Goal: Task Accomplishment & Management: Manage account settings

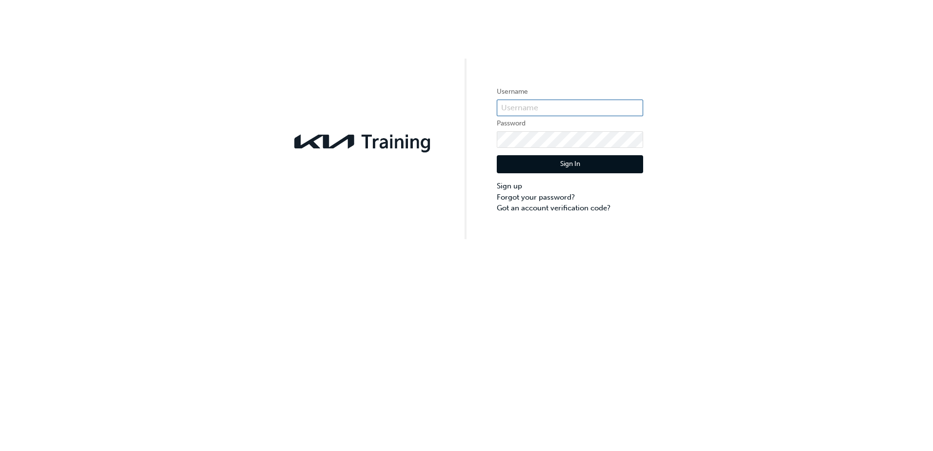
type input "KAU84576E0"
click at [538, 170] on button "Sign In" at bounding box center [570, 164] width 146 height 19
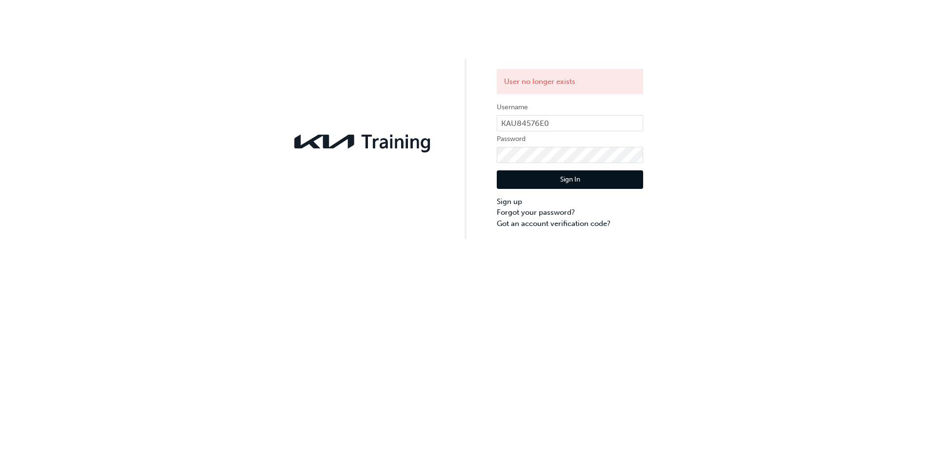
click at [737, 83] on div "User no longer exists Username KAU84576E0 Password Sign In Sign up Forgot your …" at bounding box center [466, 119] width 933 height 239
click at [590, 122] on input "KAU84576E0" at bounding box center [570, 123] width 146 height 17
drag, startPoint x: 557, startPoint y: 117, endPoint x: 472, endPoint y: 115, distance: 84.9
click at [472, 115] on div "User no longer exists Username KAU84576E0 Password Sign In Sign up Forgot your …" at bounding box center [466, 119] width 933 height 239
click at [551, 183] on button "Sign In" at bounding box center [570, 179] width 146 height 19
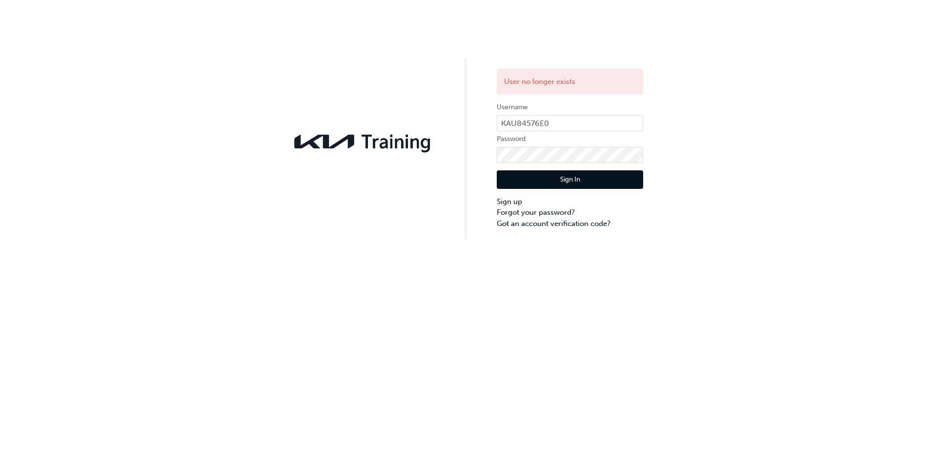
click at [239, 107] on div "User no longer exists Username KAU84576E0 Password Sign In Sign up Forgot your …" at bounding box center [466, 119] width 933 height 239
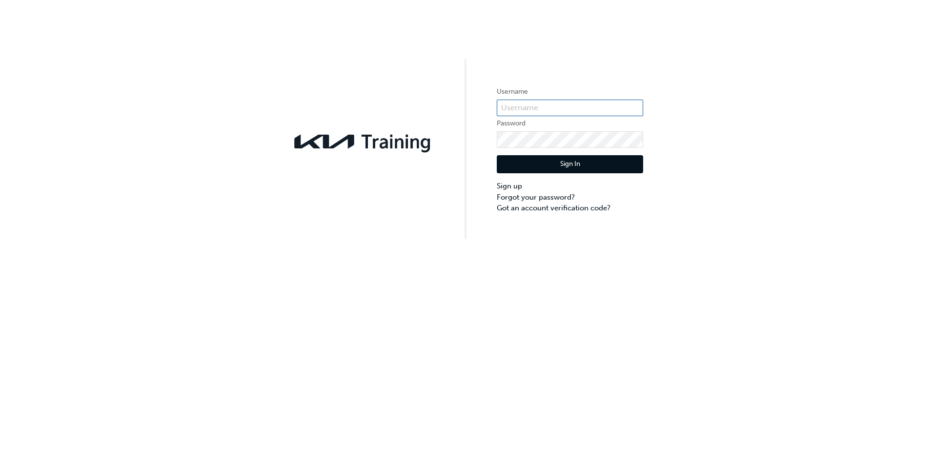
type input "KAU84576E0"
click at [534, 156] on button "Sign In" at bounding box center [570, 164] width 146 height 19
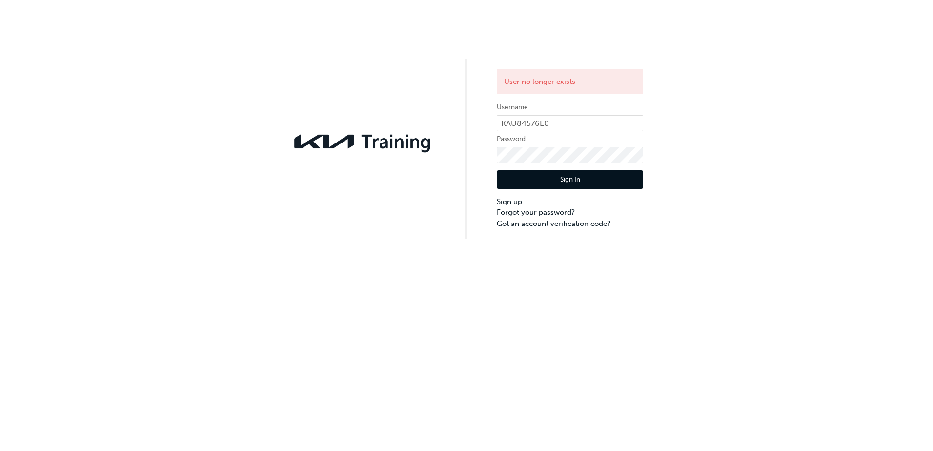
click at [511, 199] on link "Sign up" at bounding box center [570, 201] width 146 height 11
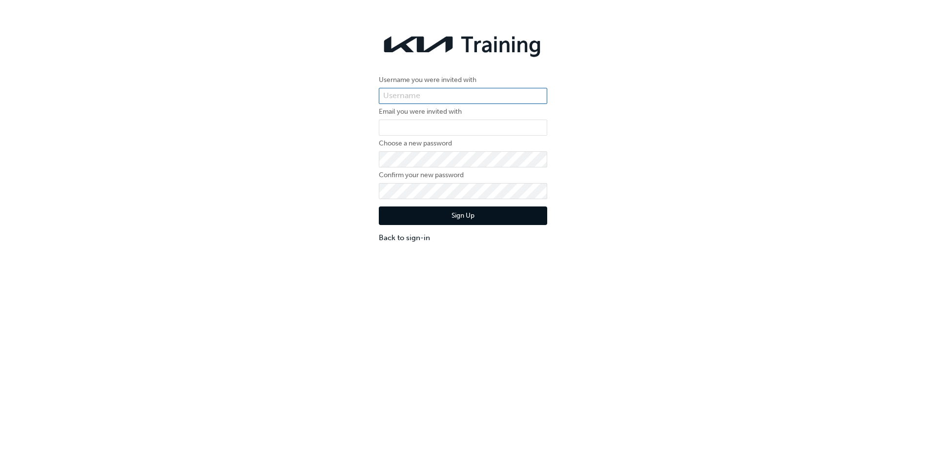
type input "KAU84576E0"
click at [428, 128] on input "email" at bounding box center [463, 128] width 168 height 17
click at [447, 219] on button "Sign Up" at bounding box center [463, 215] width 168 height 19
click at [384, 125] on input "KAU84576E0" at bounding box center [463, 128] width 168 height 17
click at [484, 214] on button "Sign Up" at bounding box center [463, 215] width 168 height 19
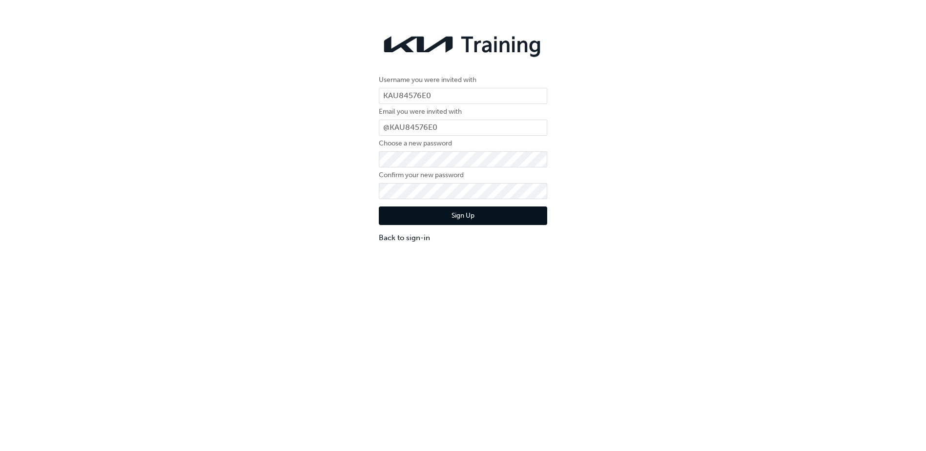
click at [483, 219] on button "Sign Up" at bounding box center [463, 215] width 168 height 19
click at [452, 129] on input "@KAU84576E0" at bounding box center [463, 128] width 168 height 17
drag, startPoint x: 453, startPoint y: 126, endPoint x: 352, endPoint y: 125, distance: 101.0
click at [352, 125] on div "Username you were invited with KAU84576E0 Email you were invited with @KAU84576…" at bounding box center [463, 136] width 926 height 228
type input "kyah.greenhill@pacificmg.com.au"
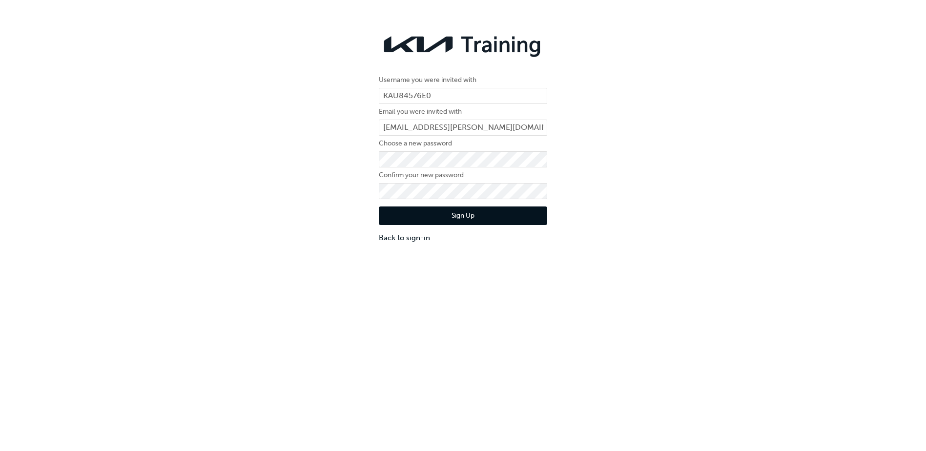
click at [517, 216] on button "Sign Up" at bounding box center [463, 215] width 168 height 19
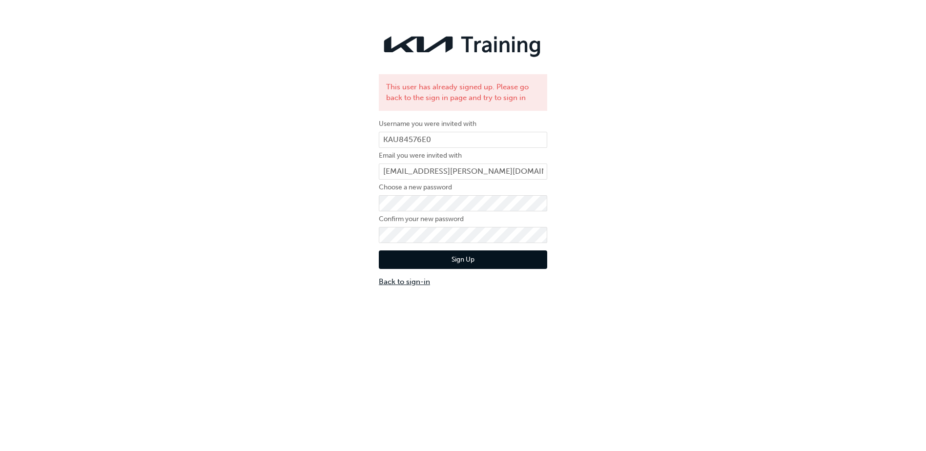
click at [390, 282] on link "Back to sign-in" at bounding box center [463, 281] width 168 height 11
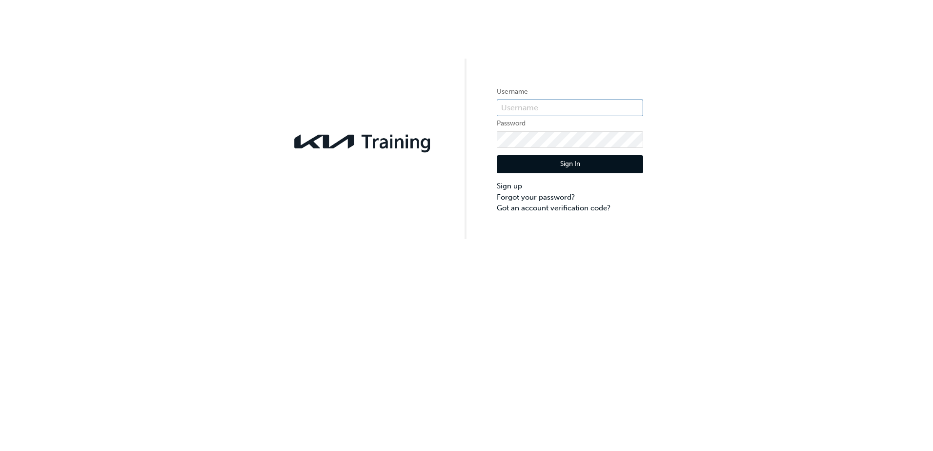
type input "KAU84576E0"
click at [554, 163] on button "Sign In" at bounding box center [570, 164] width 146 height 19
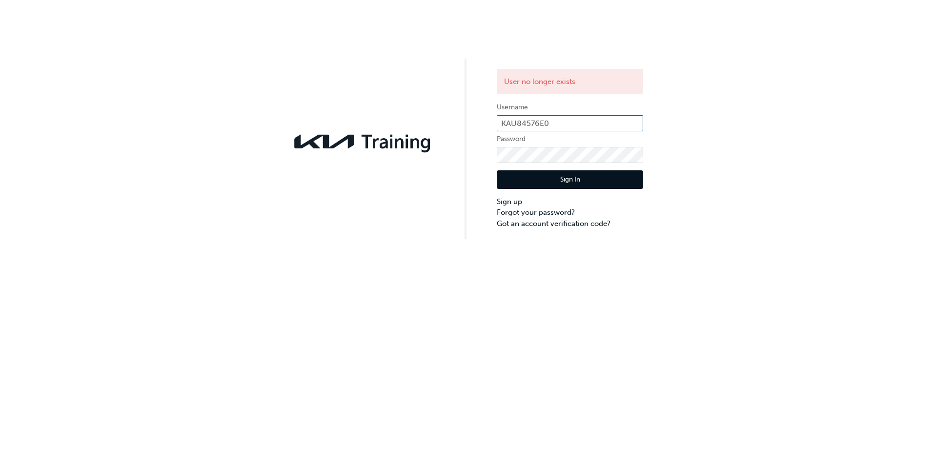
click at [566, 121] on input "KAU84576E0" at bounding box center [570, 123] width 146 height 17
type input "KAU84558H1"
click at [550, 183] on button "Sign In" at bounding box center [570, 179] width 146 height 19
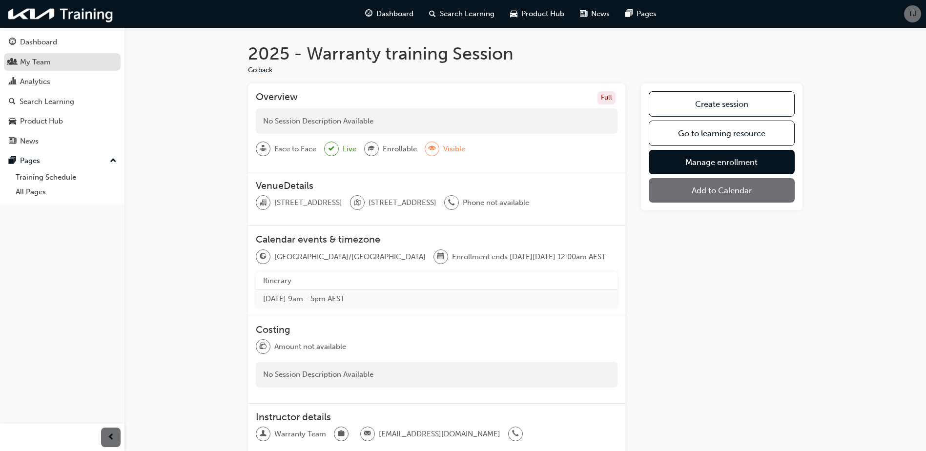
click at [14, 62] on span "people-icon" at bounding box center [12, 62] width 7 height 9
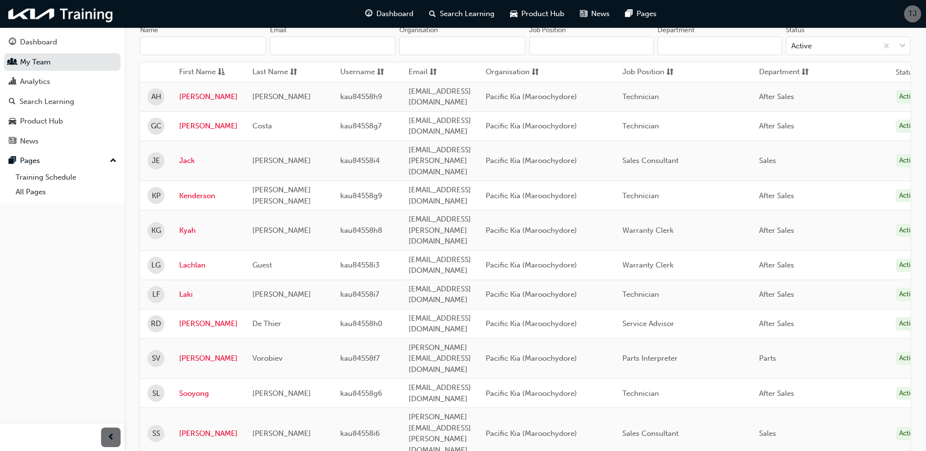
scroll to position [123, 0]
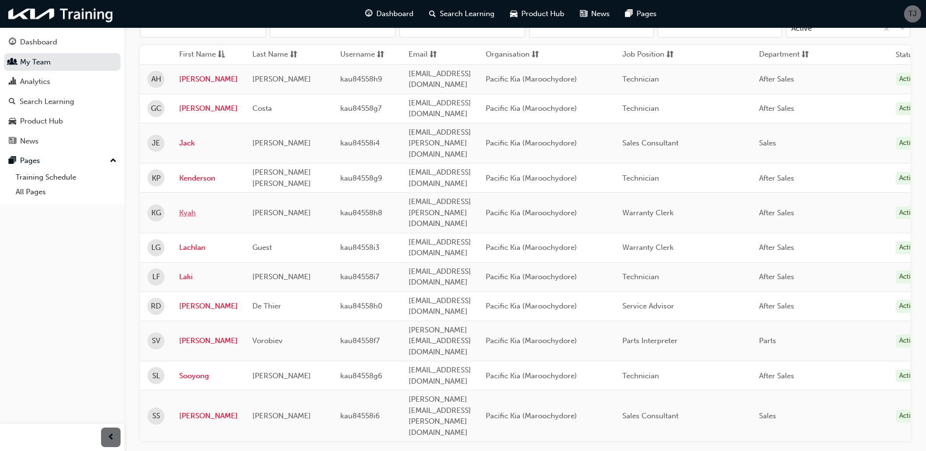
click at [190, 207] on link "Kyah" at bounding box center [208, 212] width 59 height 11
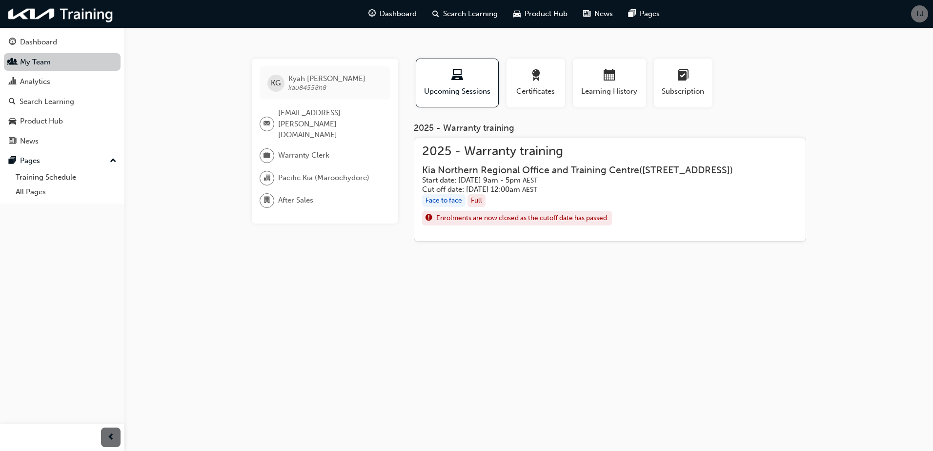
click at [30, 61] on link "My Team" at bounding box center [62, 62] width 117 height 18
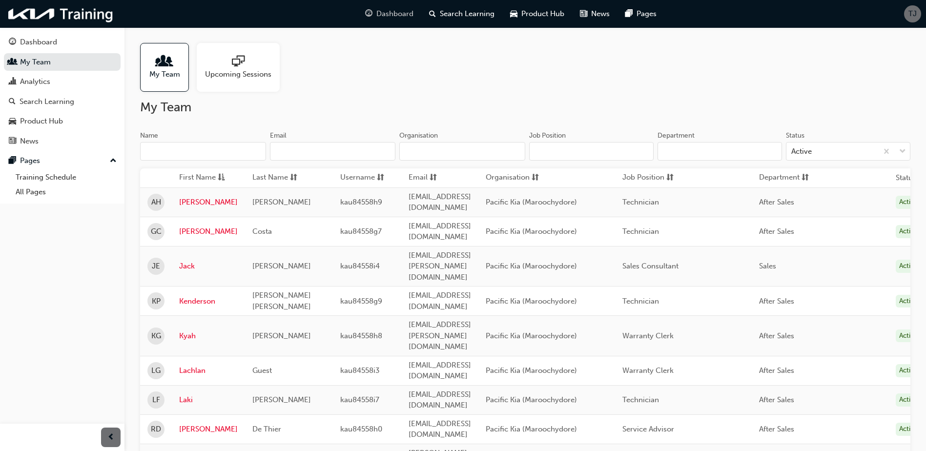
click at [403, 18] on span "Dashboard" at bounding box center [394, 13] width 37 height 11
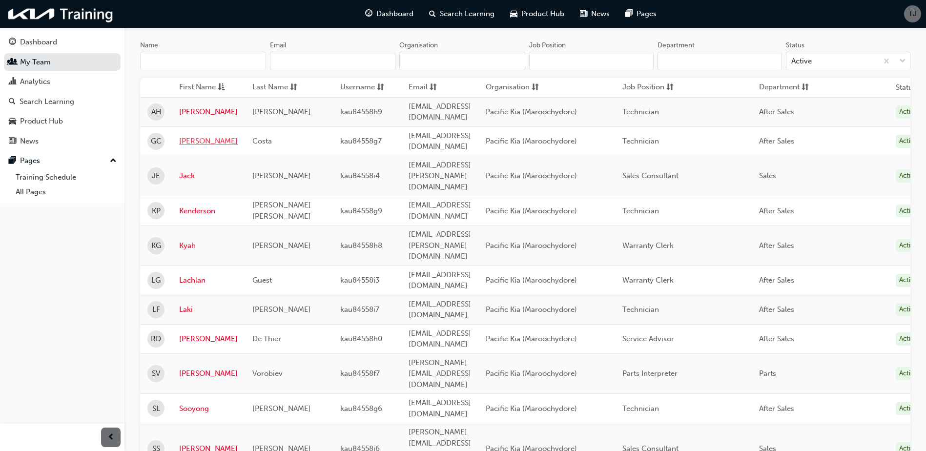
scroll to position [123, 0]
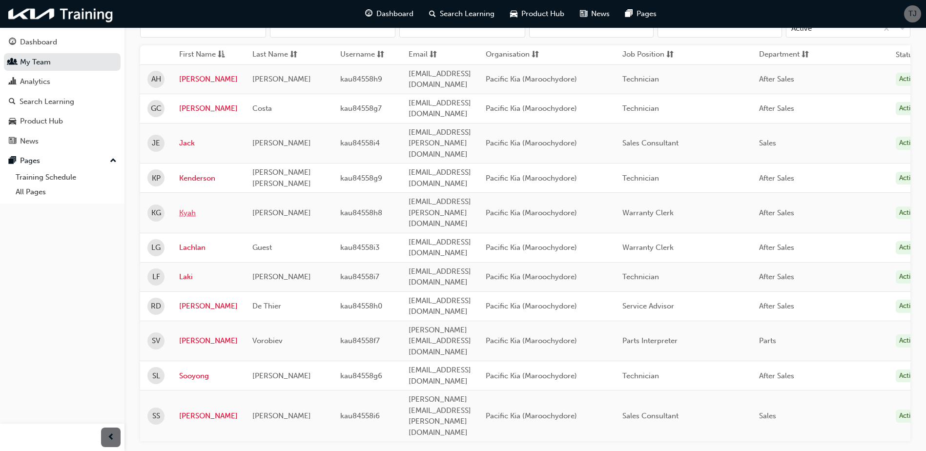
click at [187, 207] on link "Kyah" at bounding box center [208, 212] width 59 height 11
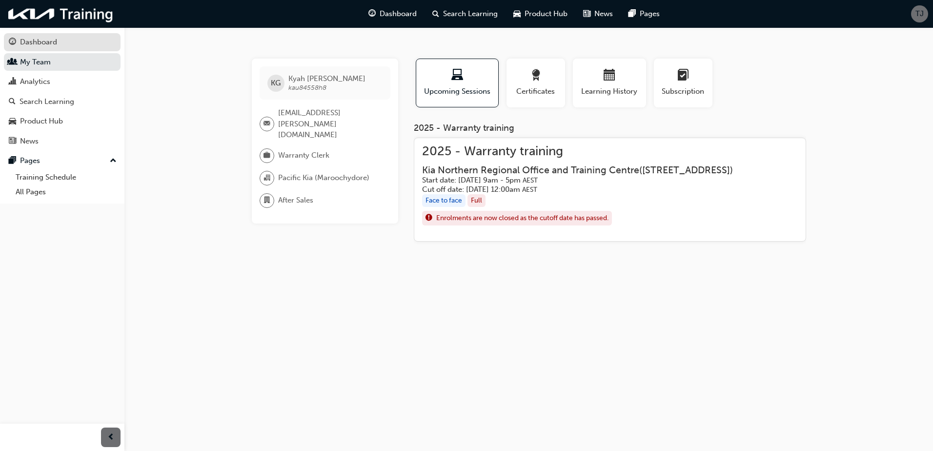
click at [38, 40] on div "Dashboard" at bounding box center [38, 42] width 37 height 11
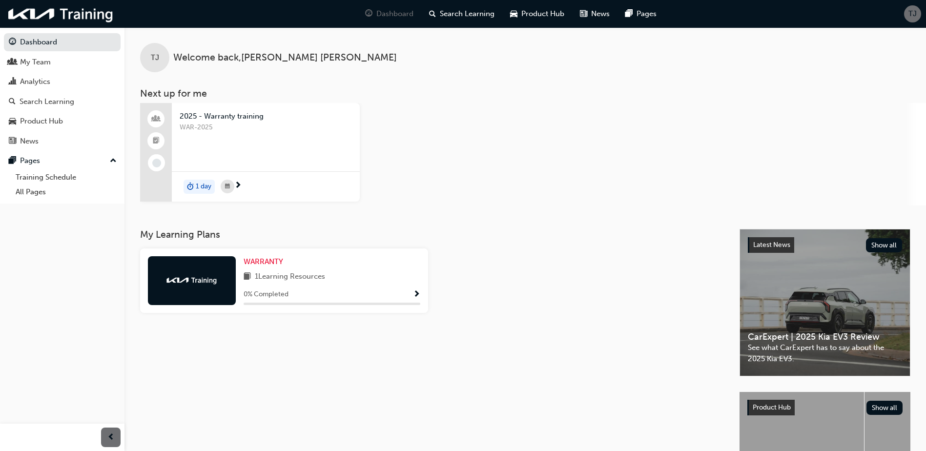
click at [170, 59] on div "TJ Welcome back , Teena Jacques" at bounding box center [524, 49] width 801 height 45
click at [250, 59] on span "Welcome back , Teena Jacques" at bounding box center [284, 57] width 223 height 11
click at [62, 40] on link "Dashboard" at bounding box center [62, 42] width 117 height 18
click at [913, 15] on span "TJ" at bounding box center [912, 13] width 8 height 11
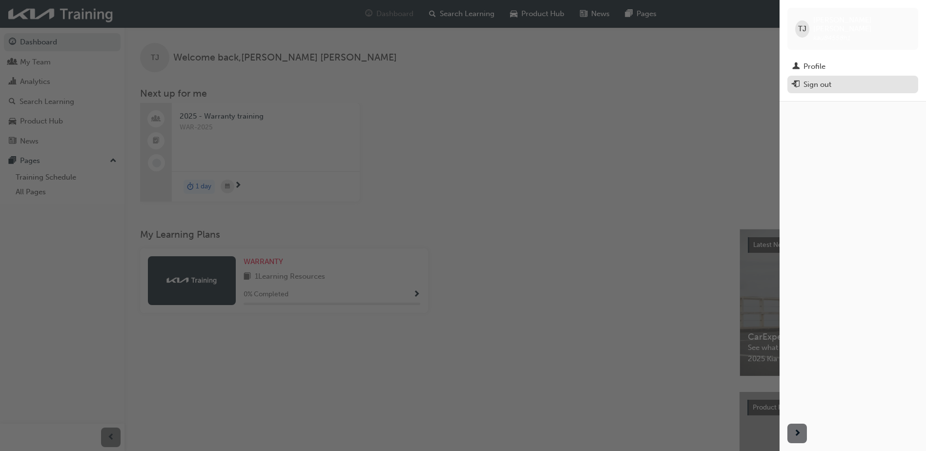
click at [811, 79] on div "Sign out" at bounding box center [817, 84] width 28 height 11
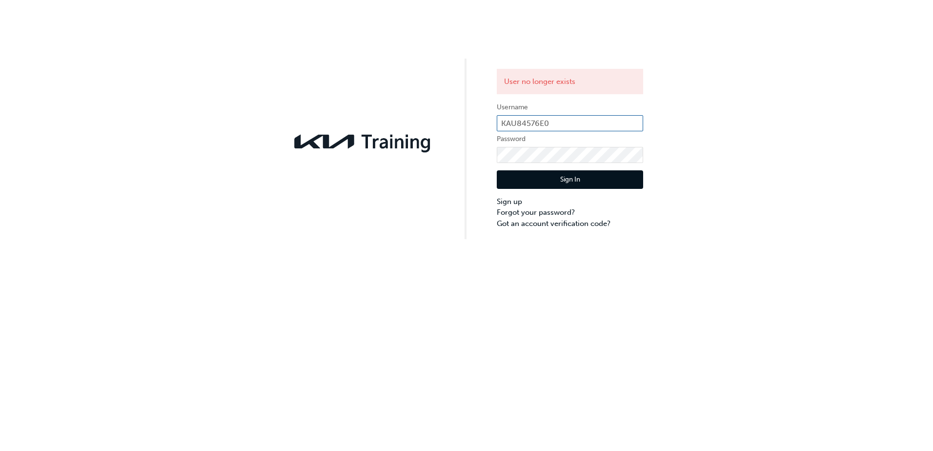
click at [555, 130] on input "KAU84576E0" at bounding box center [570, 123] width 146 height 17
click at [561, 122] on input "KAU84576E0" at bounding box center [570, 123] width 146 height 17
drag, startPoint x: 528, startPoint y: 124, endPoint x: 458, endPoint y: 133, distance: 70.9
click at [435, 127] on div "User no longer exists Username KAU84576E0 Password Sign In Sign up Forgot your …" at bounding box center [466, 119] width 933 height 239
click at [464, 89] on div "User no longer exists Username KAU84576E0 Password Sign In Sign up Forgot your …" at bounding box center [466, 119] width 933 height 239
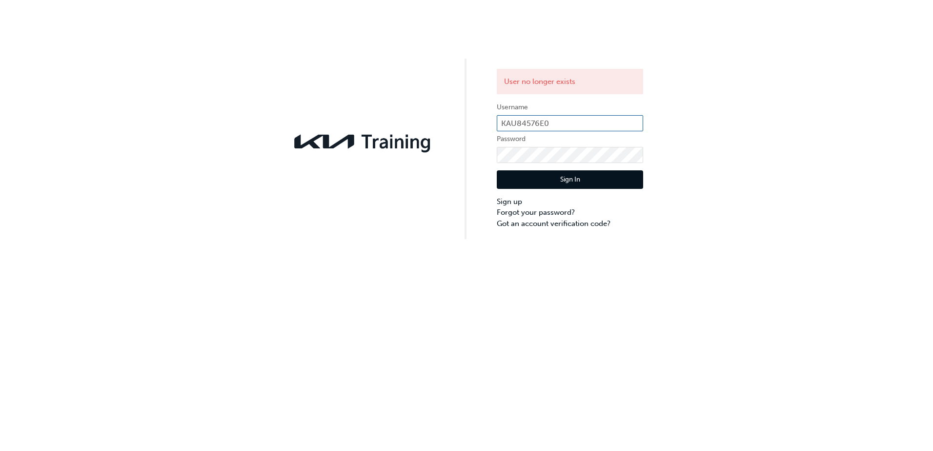
drag, startPoint x: 558, startPoint y: 124, endPoint x: 386, endPoint y: 114, distance: 172.0
click at [386, 115] on div "User no longer exists Username KAU84576E0 Password Sign In Sign up Forgot your …" at bounding box center [466, 119] width 933 height 239
type input "kau8"
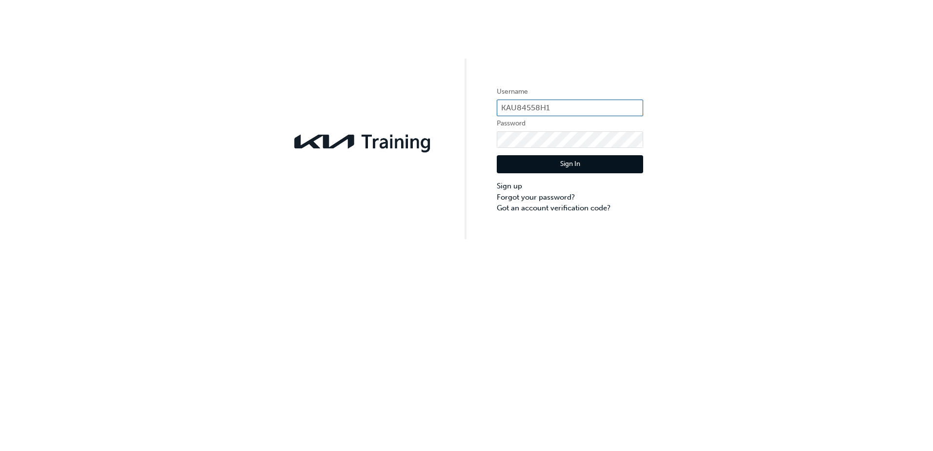
click at [562, 102] on input "KAU84558H1" at bounding box center [570, 108] width 146 height 17
click at [561, 106] on input "KAU84558H1" at bounding box center [570, 108] width 146 height 17
drag, startPoint x: 561, startPoint y: 104, endPoint x: 482, endPoint y: 103, distance: 79.5
click at [482, 103] on div "Username KAU84558H1 Password Sign In Sign up Forgot your password? Got an accou…" at bounding box center [466, 119] width 933 height 239
type input "kau84558h8"
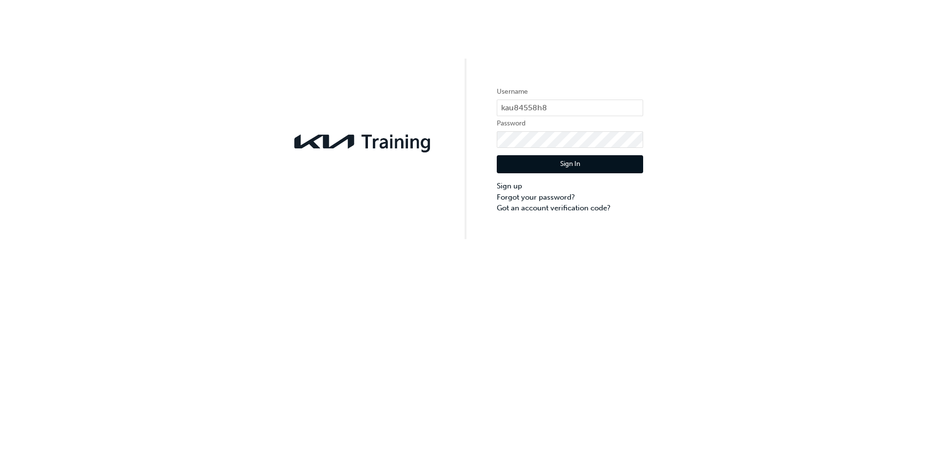
click at [321, 143] on img at bounding box center [363, 141] width 146 height 26
